Goal: Entertainment & Leisure: Consume media (video, audio)

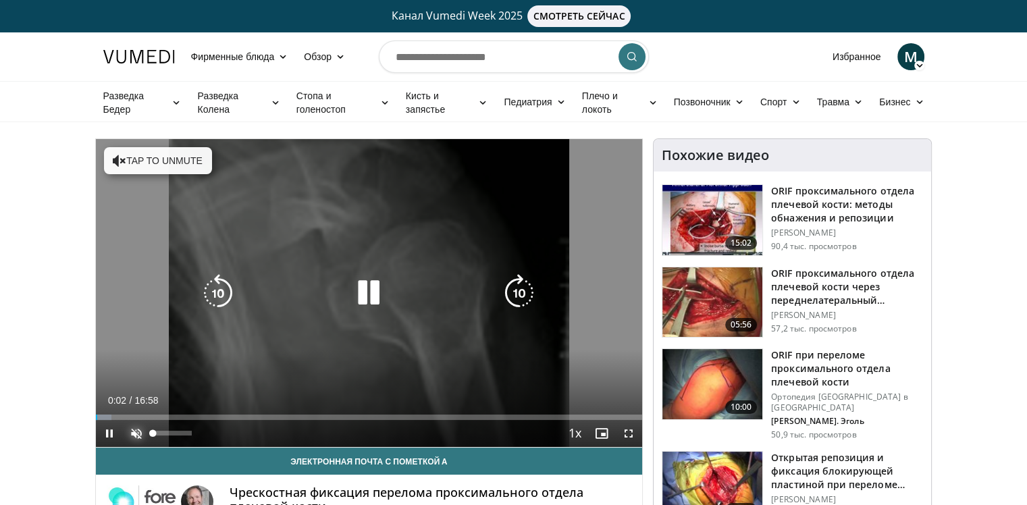
click at [141, 437] on span "Video Player" at bounding box center [136, 433] width 27 height 27
click at [373, 292] on icon "Video Player" at bounding box center [369, 293] width 38 height 38
click at [358, 297] on icon "Video Player" at bounding box center [369, 293] width 38 height 38
click at [371, 295] on icon "Video Player" at bounding box center [369, 293] width 38 height 38
click at [370, 292] on icon "Video Player" at bounding box center [369, 293] width 38 height 38
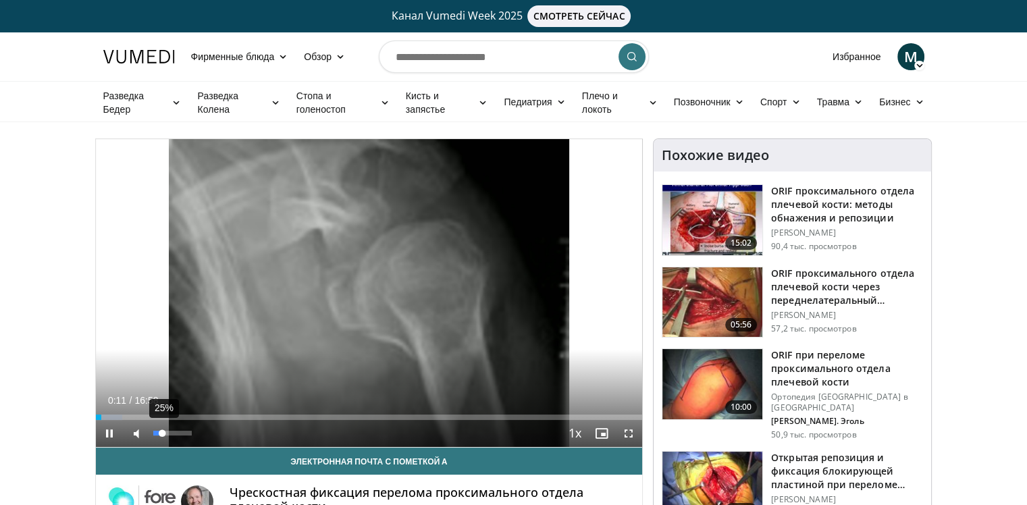
drag, startPoint x: 170, startPoint y: 432, endPoint x: 162, endPoint y: 432, distance: 8.1
click at [162, 432] on div "25%" at bounding box center [172, 433] width 38 height 5
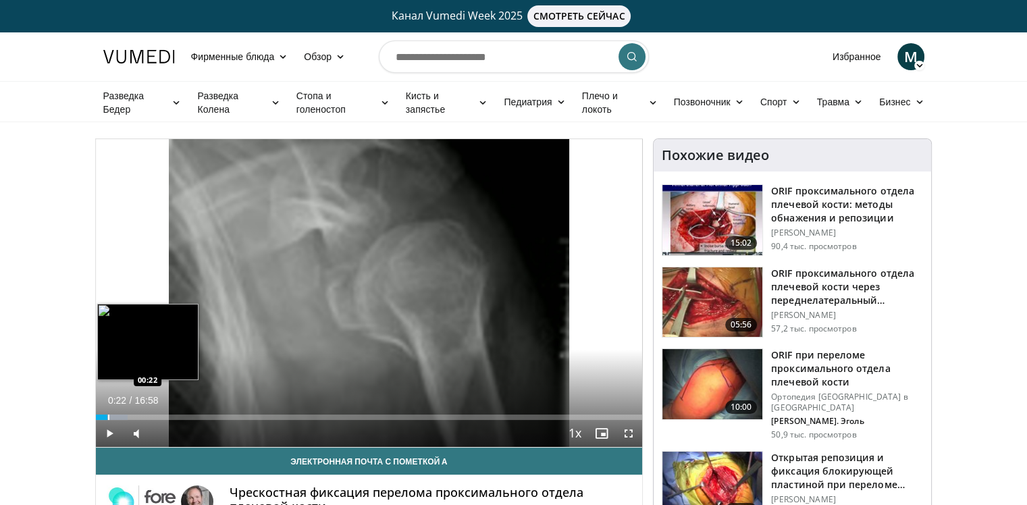
click at [108, 416] on div "Progress Bar" at bounding box center [108, 416] width 1 height 5
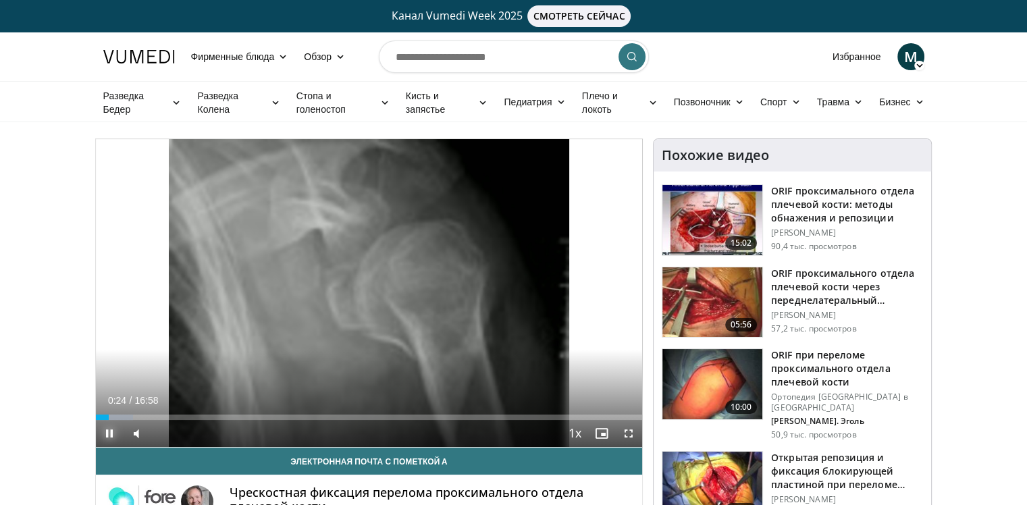
click at [107, 432] on span "Video Player" at bounding box center [109, 433] width 27 height 27
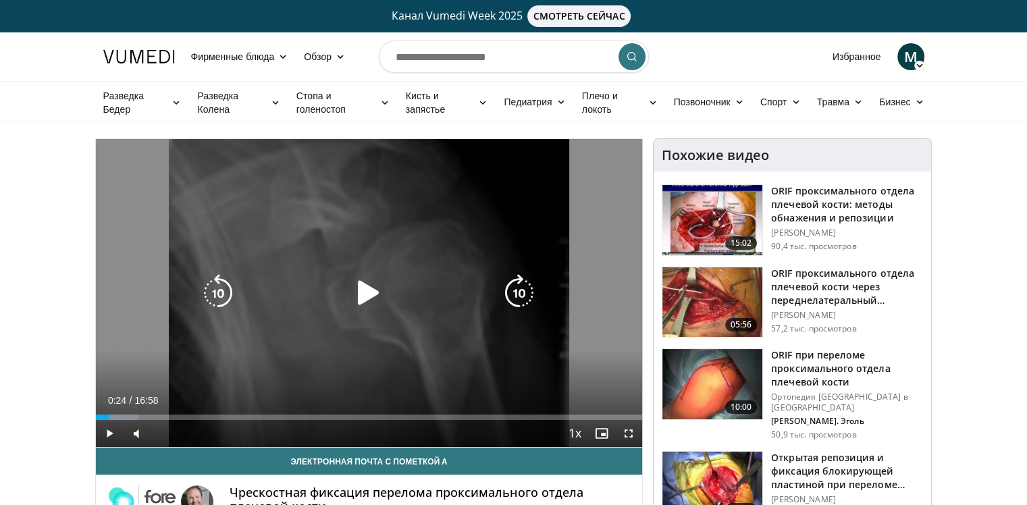
click at [380, 287] on icon "Video Player" at bounding box center [369, 293] width 38 height 38
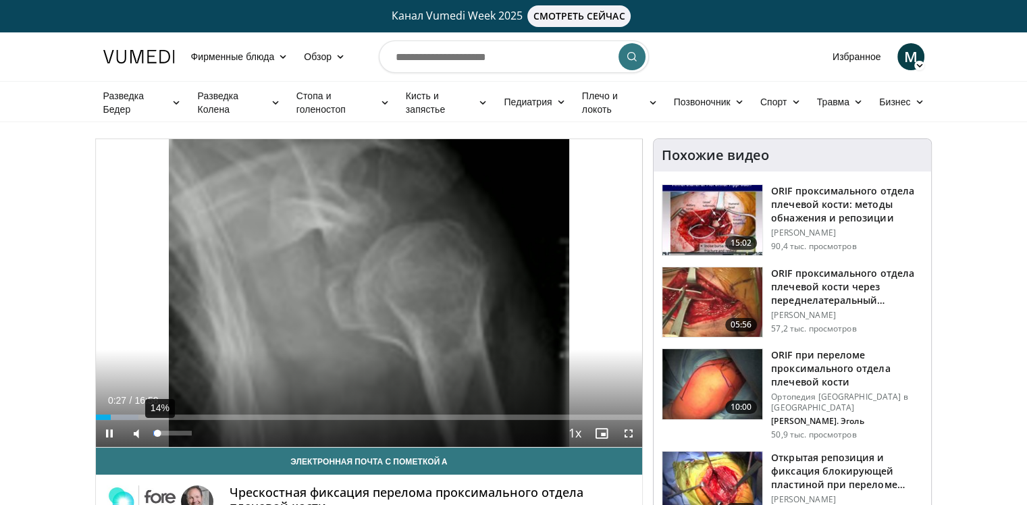
click at [157, 435] on div "Volume Level" at bounding box center [155, 433] width 5 height 5
click at [626, 429] on span "Video Player" at bounding box center [628, 433] width 27 height 27
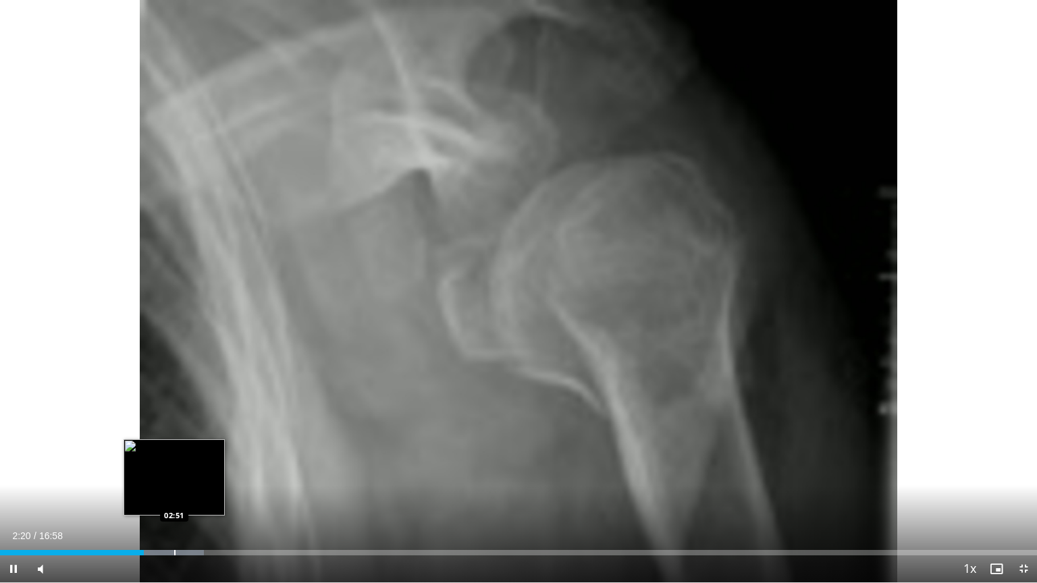
click at [174, 504] on div "Progress Bar" at bounding box center [174, 552] width 1 height 5
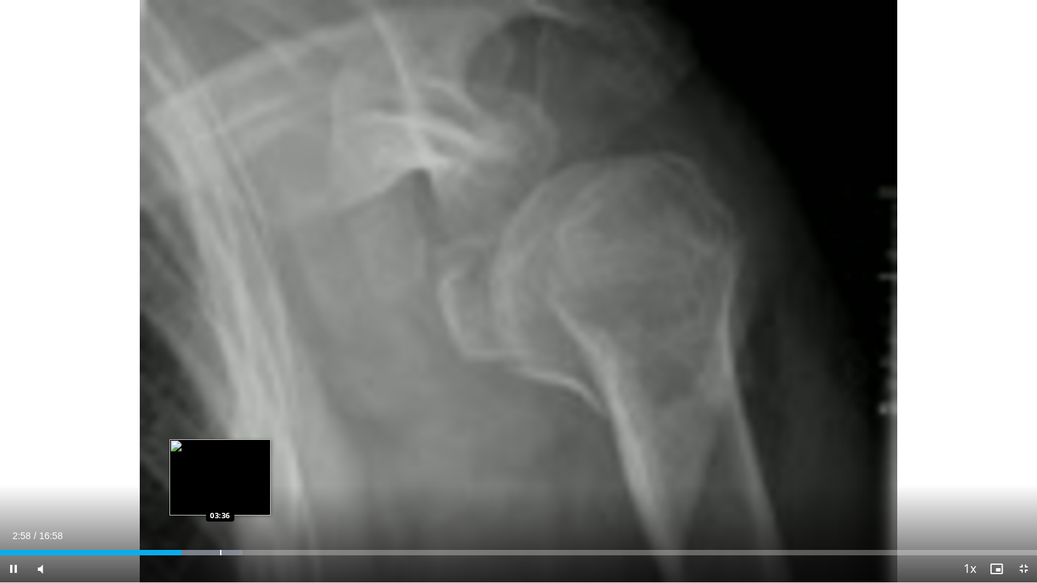
click at [220, 504] on div "Progress Bar" at bounding box center [220, 552] width 1 height 5
click at [231, 504] on div "Progress Bar" at bounding box center [231, 552] width 1 height 5
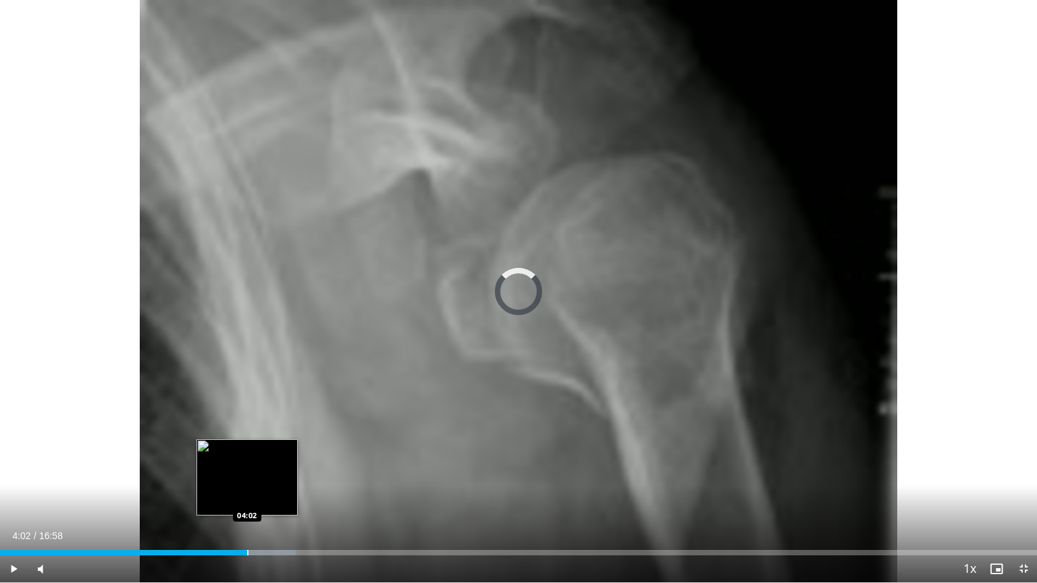
click at [247, 504] on div "Loaded : 28.49% 04:02 04:02" at bounding box center [518, 549] width 1037 height 13
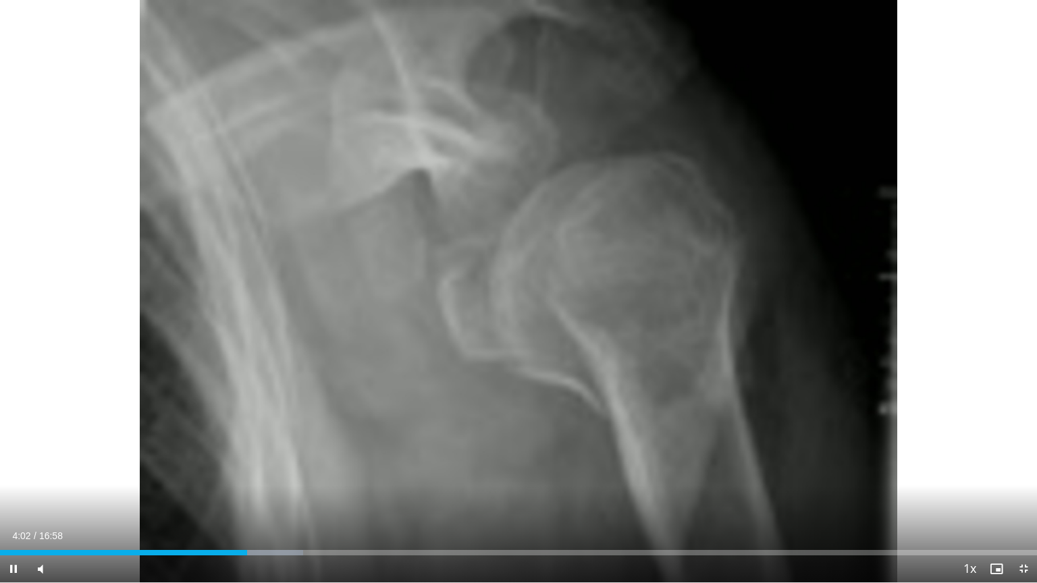
click at [266, 504] on div "Current Time 4:02 / Duration 16:58 Pause Skip Backward Skip Forward Mute 33% Lo…" at bounding box center [518, 569] width 1037 height 27
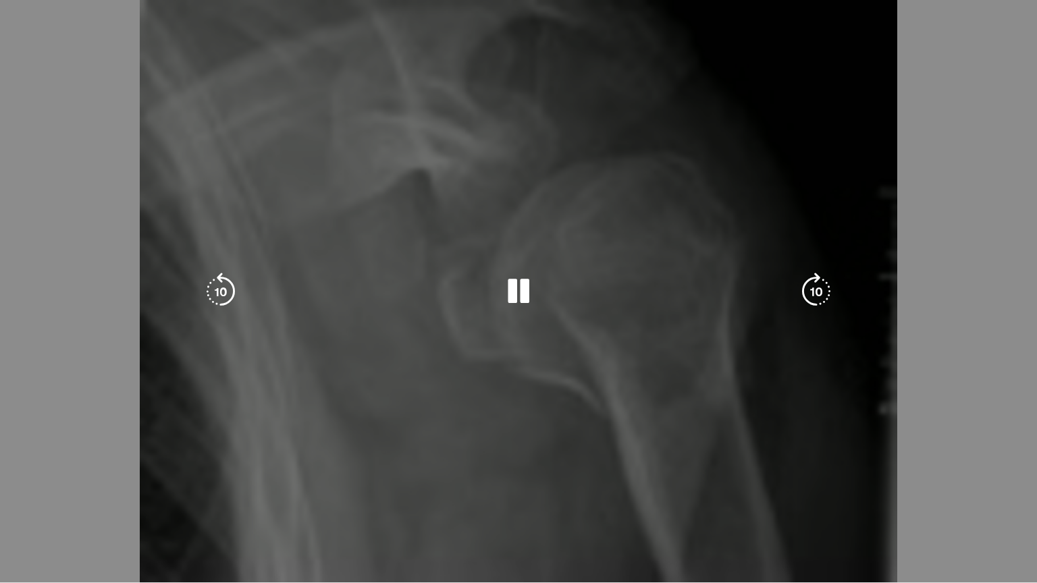
click at [270, 504] on div "Loaded : 29.21% 04:03 04:21" at bounding box center [518, 579] width 1037 height 5
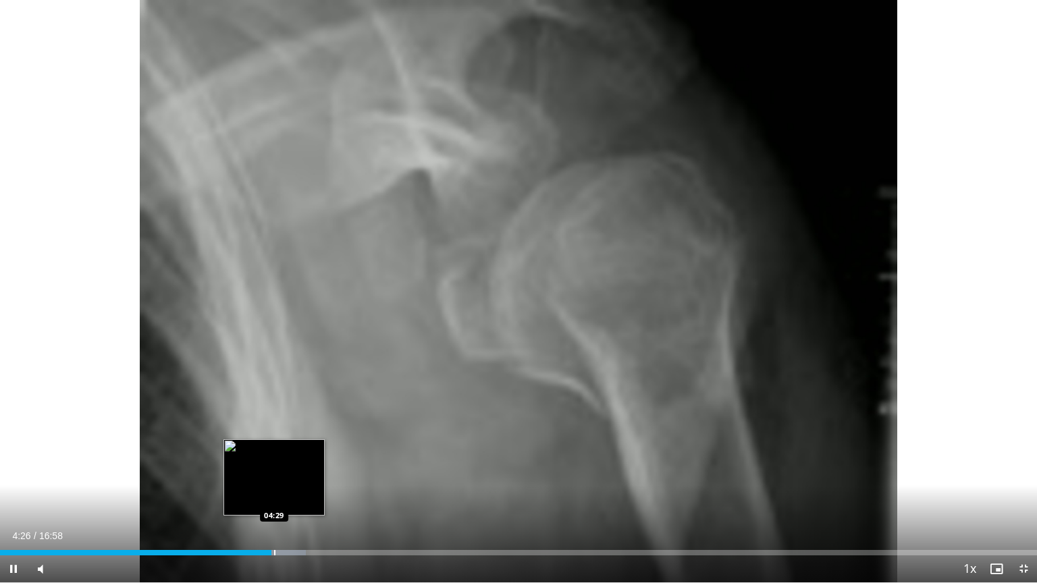
click at [284, 504] on div "Loaded : 29.48% 04:26 04:29" at bounding box center [518, 549] width 1037 height 13
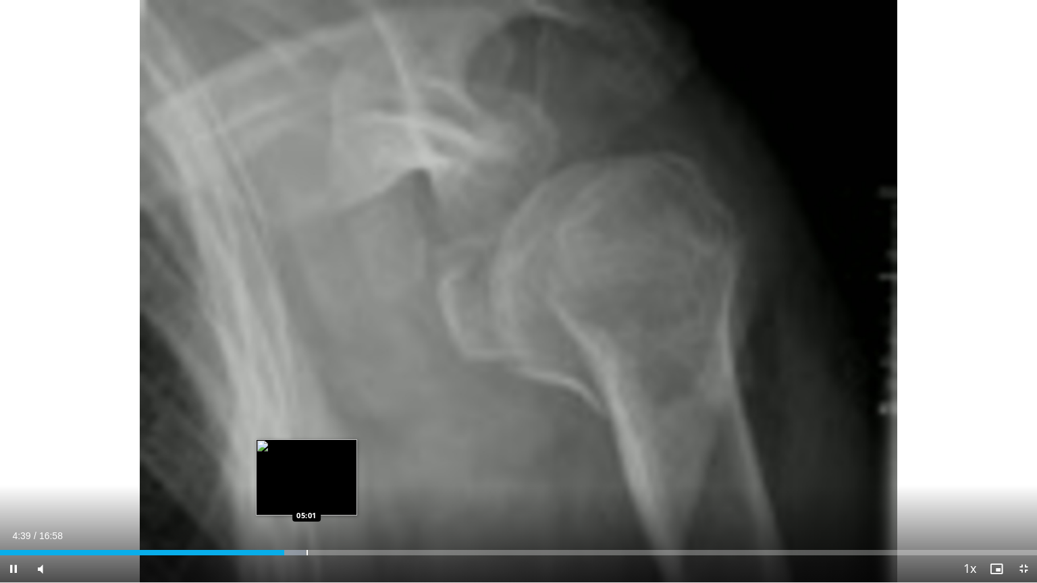
click at [306, 504] on div "Progress Bar" at bounding box center [306, 552] width 1 height 5
click at [299, 504] on div "Progress Bar" at bounding box center [299, 552] width 1 height 5
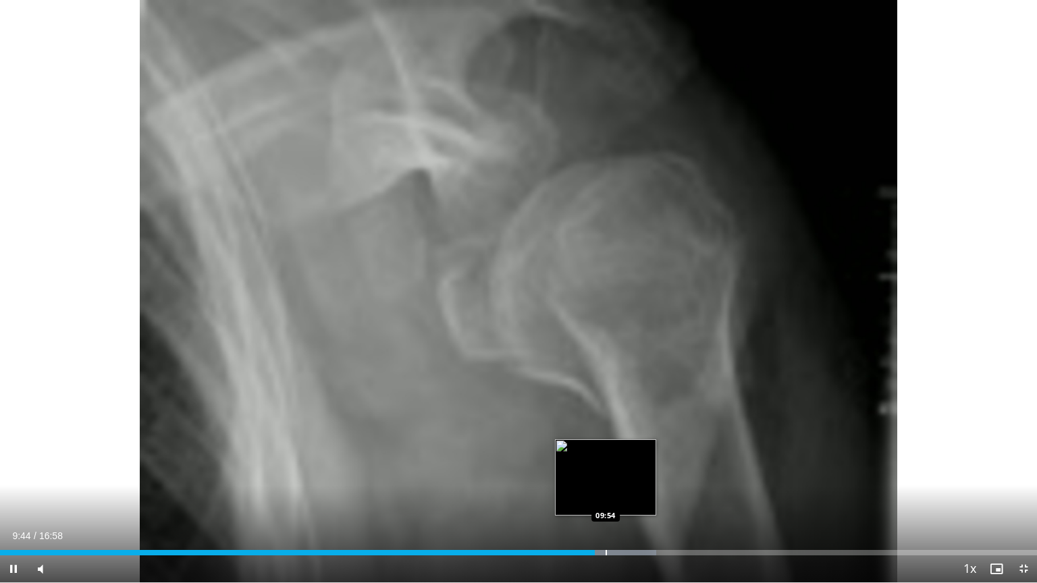
click at [606, 504] on div "Loaded : 63.29% 09:44 09:54" at bounding box center [518, 549] width 1037 height 13
click at [624, 504] on div "Loaded : 63.29% 09:56 10:12" at bounding box center [518, 549] width 1037 height 13
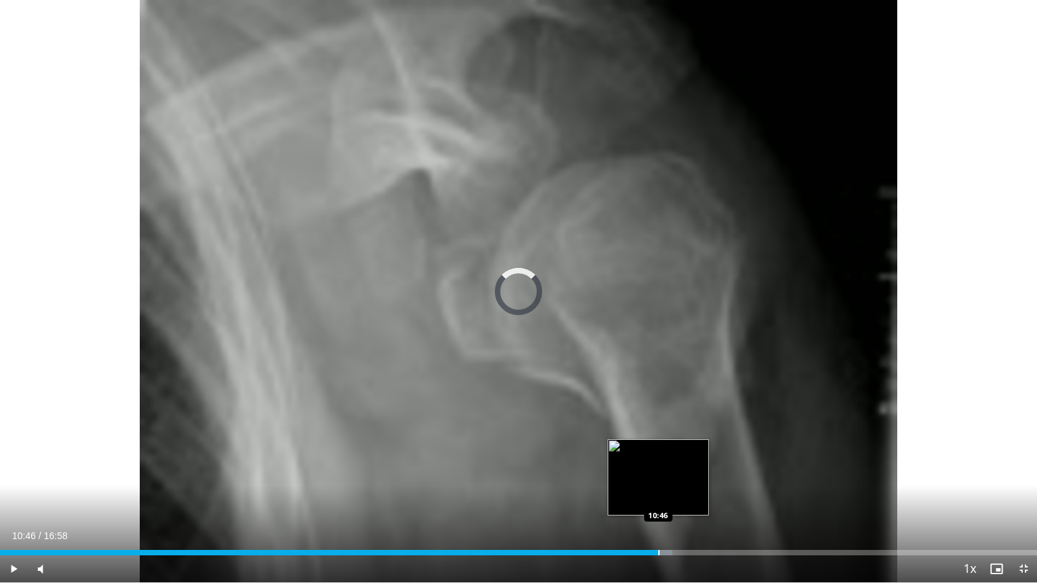
click at [658, 504] on div "Loaded : 64.85% 10:16 10:46" at bounding box center [518, 549] width 1037 height 13
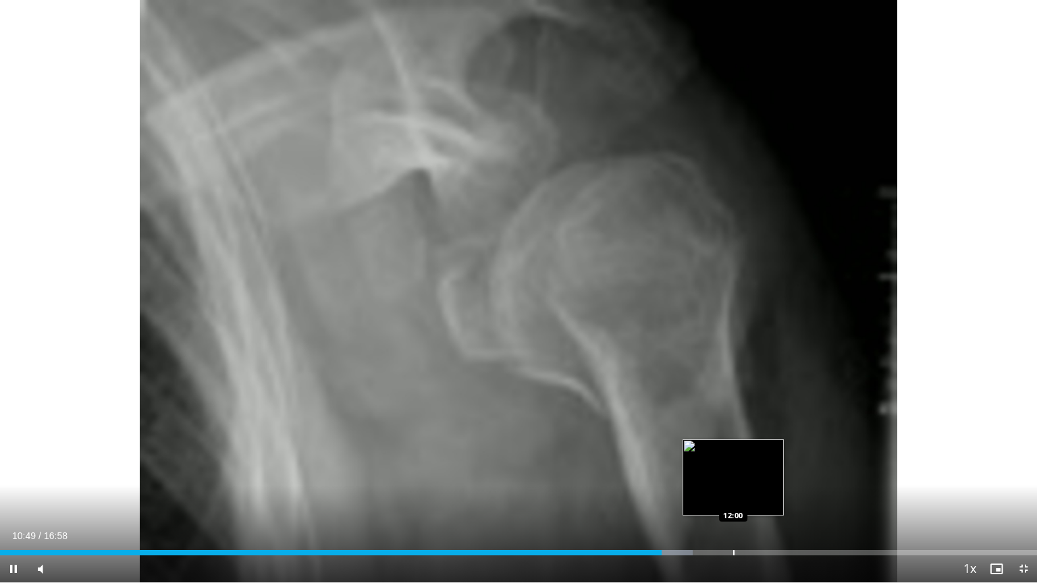
click at [733, 504] on div "Progress Bar" at bounding box center [733, 552] width 1 height 5
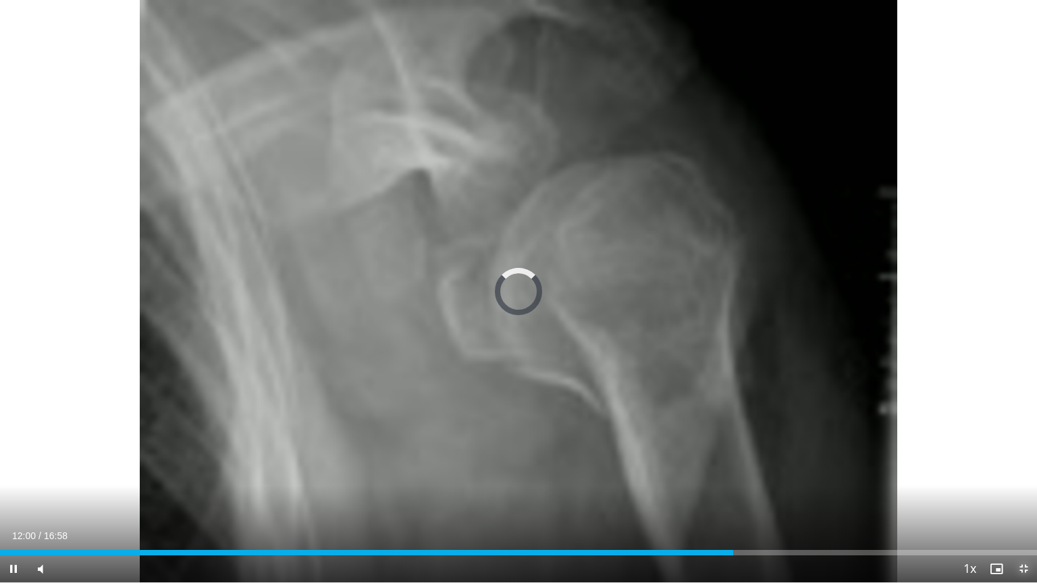
click at [1025, 504] on span "Video Player" at bounding box center [1023, 569] width 27 height 27
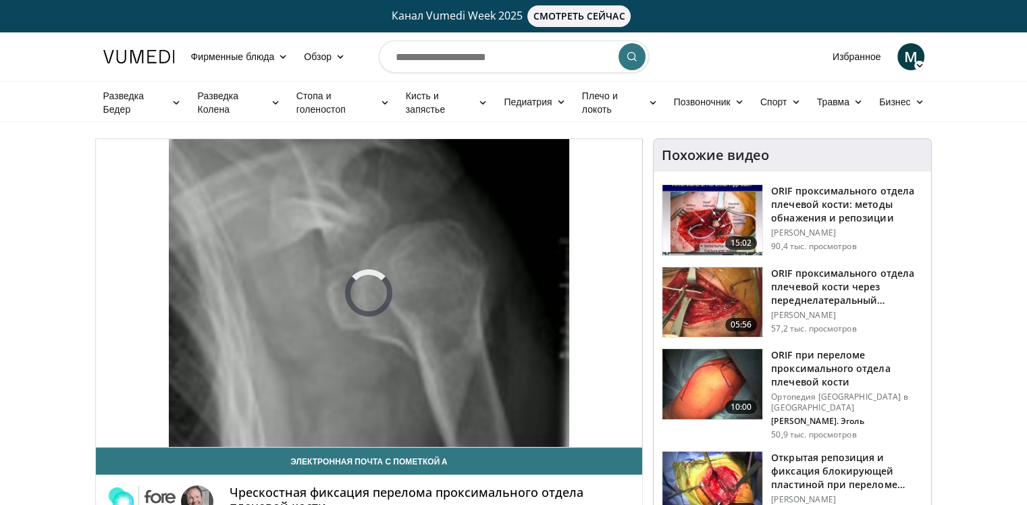
click at [707, 227] on img at bounding box center [712, 220] width 100 height 70
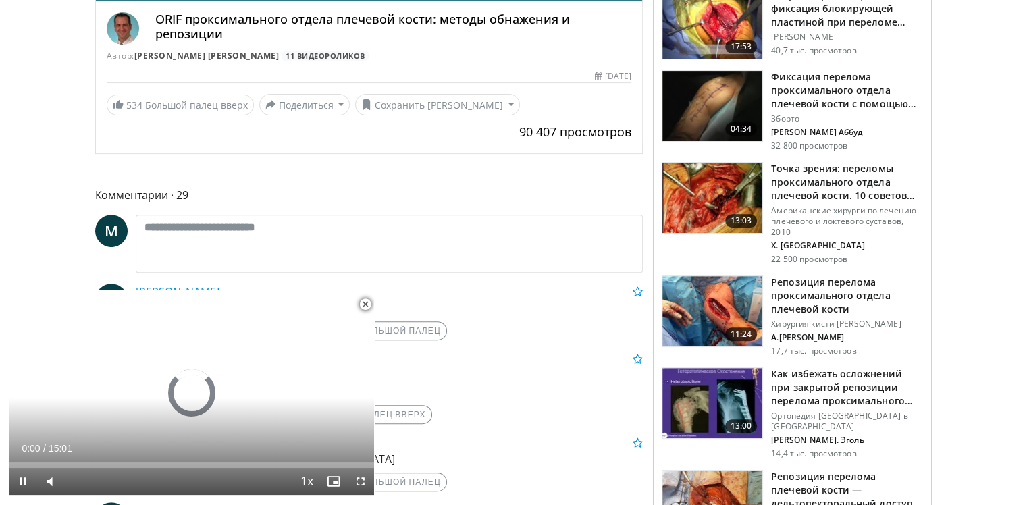
click at [370, 303] on span "Video Player" at bounding box center [365, 304] width 27 height 27
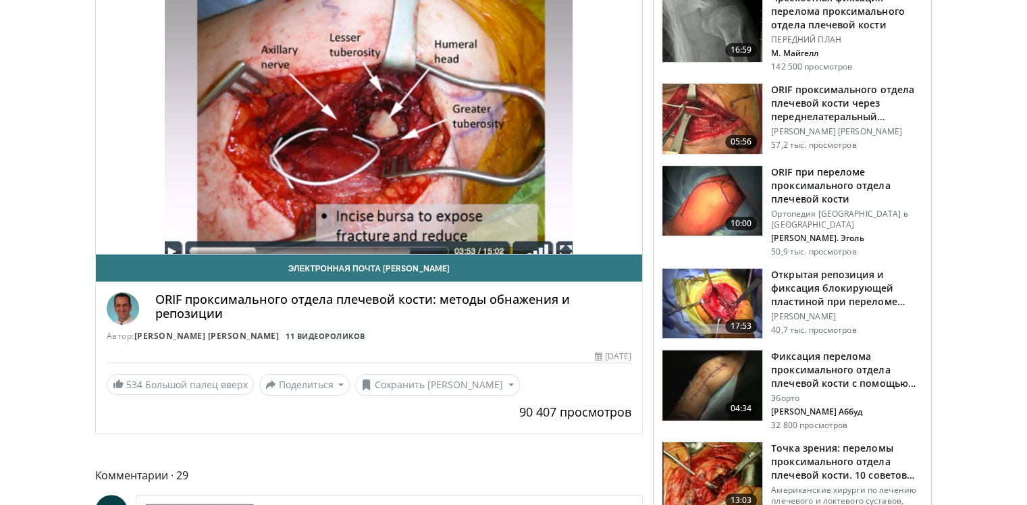
scroll to position [29, 0]
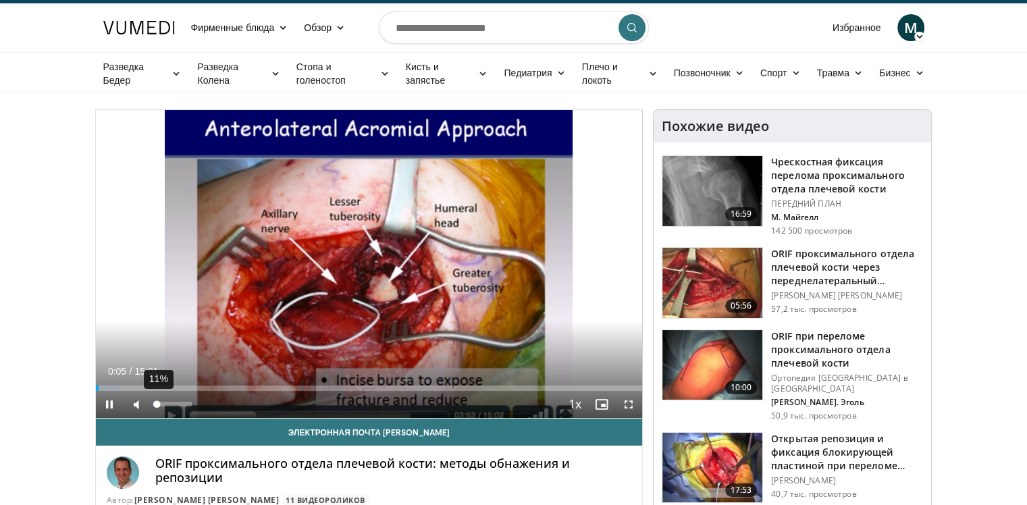
click at [157, 404] on div "Volume Level" at bounding box center [155, 404] width 4 height 5
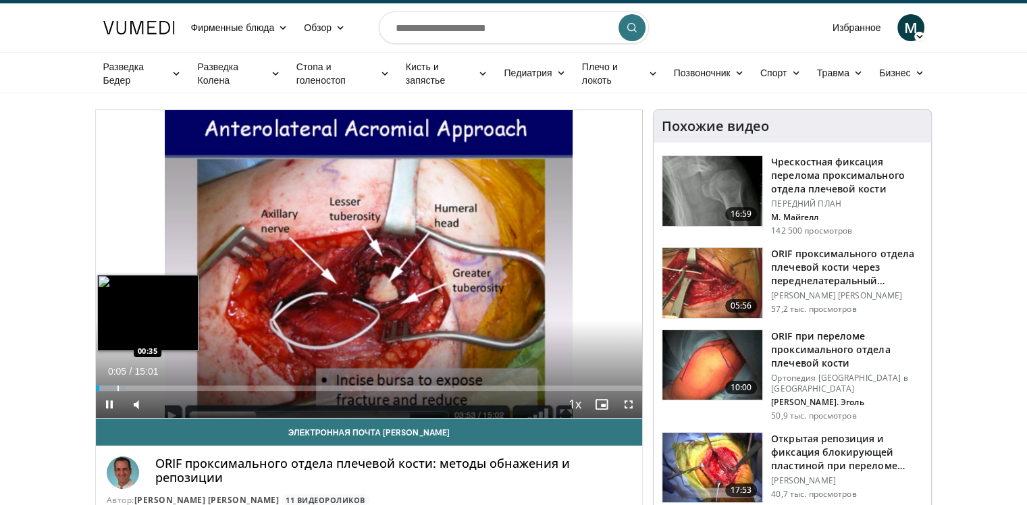
click at [116, 381] on div "Loaded : 5.53% 00:06 00:35" at bounding box center [369, 384] width 547 height 13
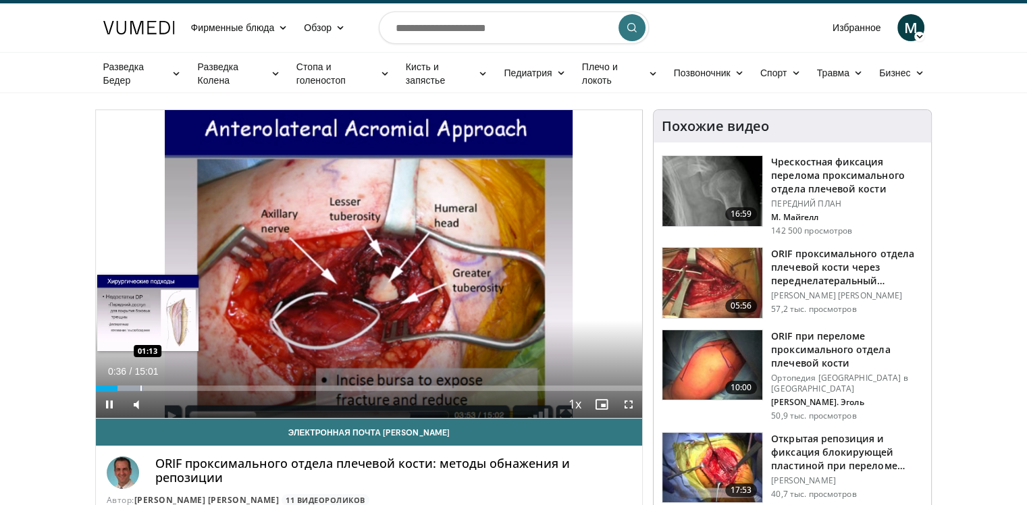
click at [140, 387] on div "Progress Bar" at bounding box center [140, 387] width 1 height 5
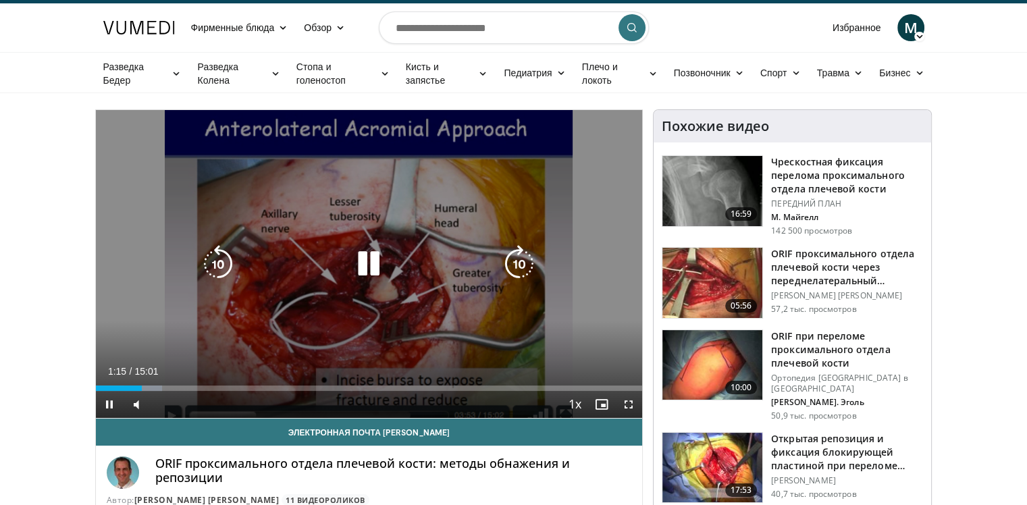
click at [384, 248] on icon "Video Player" at bounding box center [369, 264] width 38 height 38
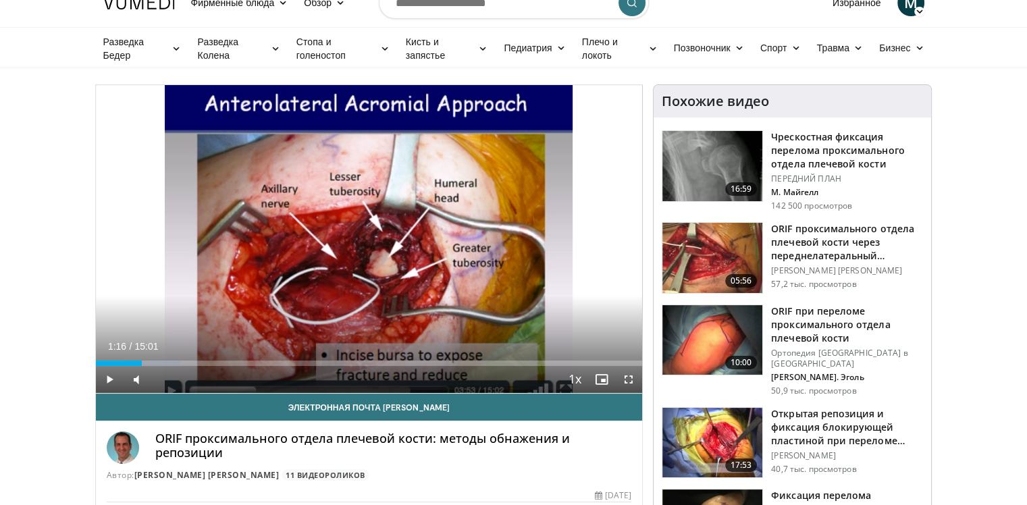
scroll to position [0, 0]
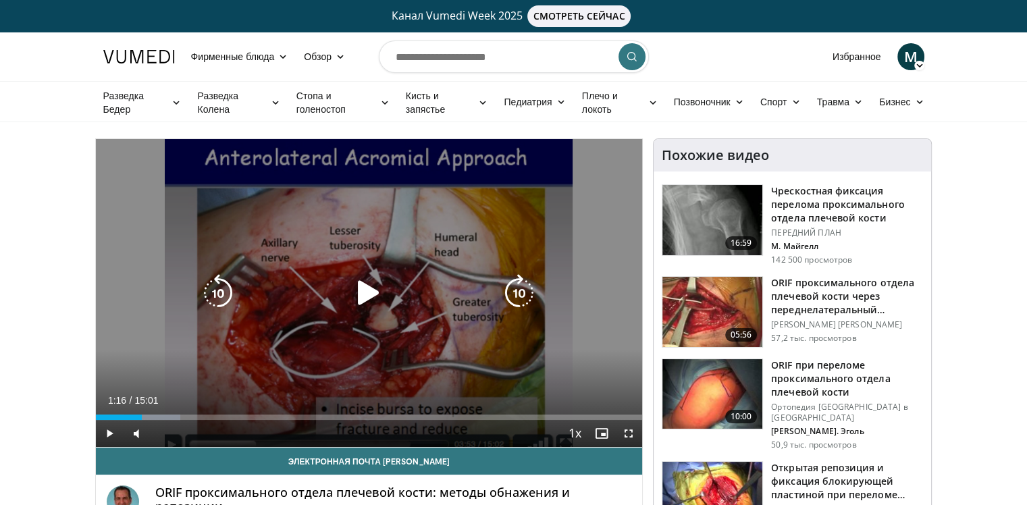
click at [356, 299] on icon "Video Player" at bounding box center [369, 293] width 38 height 38
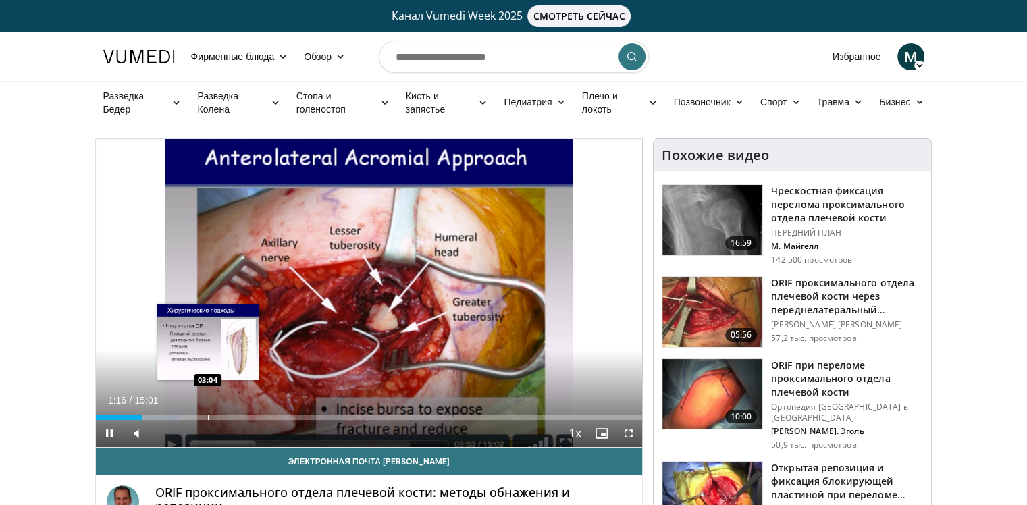
click at [207, 413] on div "Loaded : 15.49% 01:16 03:04" at bounding box center [369, 413] width 547 height 13
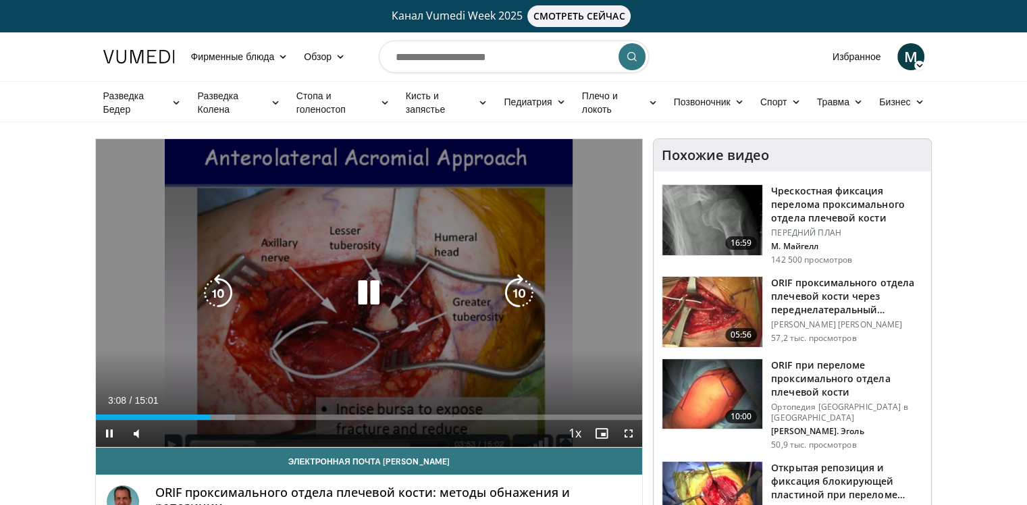
click at [354, 290] on icon "Video Player" at bounding box center [369, 293] width 38 height 38
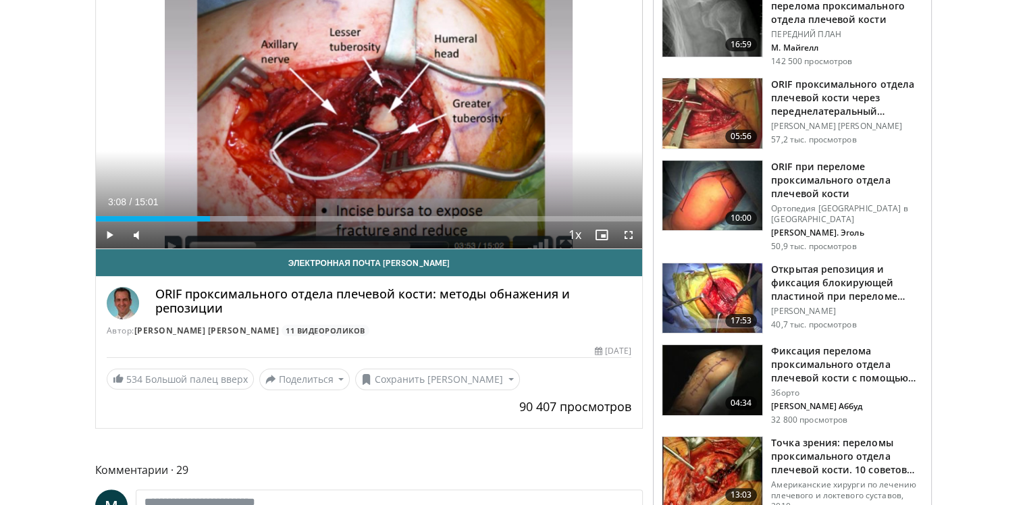
scroll to position [473, 0]
